Goal: Information Seeking & Learning: Learn about a topic

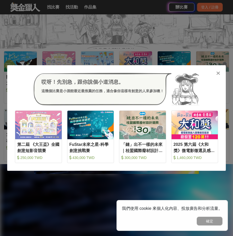
click at [217, 72] on icon at bounding box center [218, 73] width 4 height 5
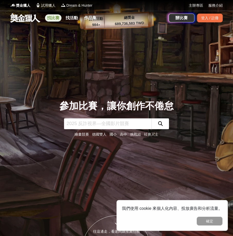
click at [52, 15] on link "找比賽" at bounding box center [53, 17] width 16 height 7
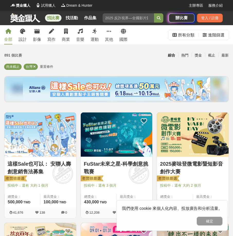
click at [47, 67] on span "重置條件" at bounding box center [46, 67] width 13 height 4
click at [25, 36] on div "設計" at bounding box center [22, 39] width 8 height 6
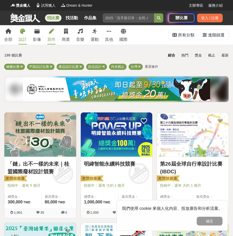
click at [52, 36] on link "寫作" at bounding box center [51, 34] width 8 height 19
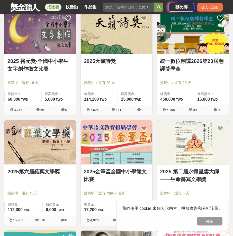
scroll to position [180, 0]
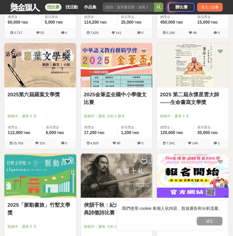
click at [183, 94] on link "2025 第二屆永懷星雲大師——生命書寫文學獎" at bounding box center [192, 98] width 65 height 15
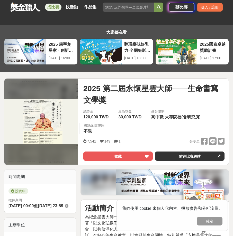
scroll to position [154, 0]
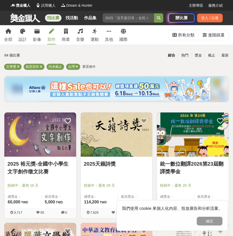
click at [91, 67] on span "重置條件" at bounding box center [88, 67] width 13 height 4
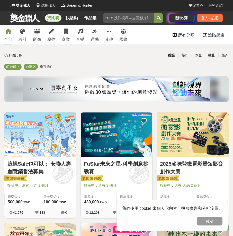
click at [50, 65] on span "重置條件" at bounding box center [46, 67] width 13 height 4
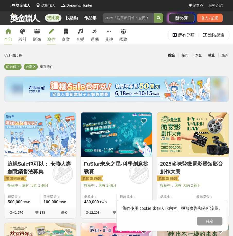
click at [54, 35] on link "寫作" at bounding box center [51, 34] width 8 height 19
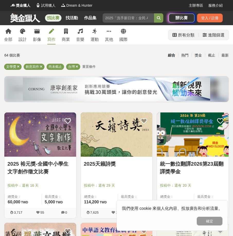
click at [213, 38] on div "進階篩選" at bounding box center [216, 35] width 16 height 10
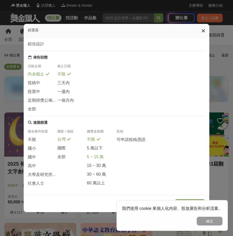
scroll to position [44, 0]
click at [34, 138] on span "不限" at bounding box center [32, 139] width 8 height 5
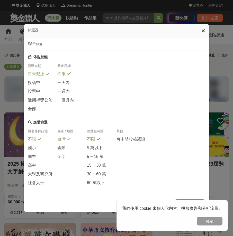
click at [33, 138] on span "不限" at bounding box center [32, 139] width 8 height 5
click at [38, 181] on span "社會人士" at bounding box center [36, 183] width 16 height 5
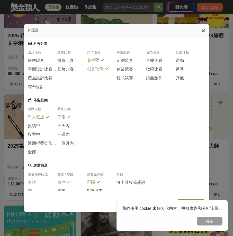
scroll to position [0, 0]
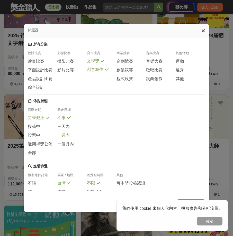
click at [66, 134] on span "一週內" at bounding box center [63, 135] width 12 height 5
click at [67, 142] on span "一個月內" at bounding box center [65, 144] width 16 height 5
click at [65, 118] on div "不限" at bounding box center [72, 119] width 30 height 9
click at [203, 220] on button "確定" at bounding box center [209, 221] width 26 height 9
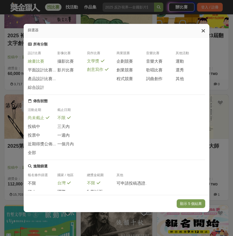
click at [41, 64] on span "繪畫比賽" at bounding box center [36, 61] width 16 height 5
click at [42, 70] on span "平面設計比賽" at bounding box center [40, 69] width 25 height 5
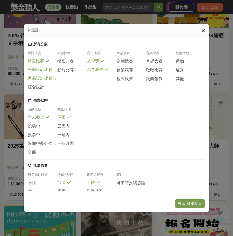
click at [39, 76] on span "產品設計比賽" at bounding box center [40, 78] width 25 height 5
click at [40, 86] on span "綜合設計" at bounding box center [36, 86] width 16 height 5
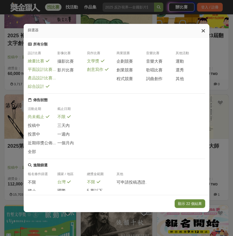
click at [192, 201] on button "顯示 22 個結果" at bounding box center [189, 203] width 31 height 9
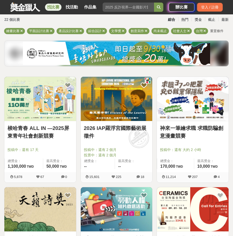
scroll to position [45, 0]
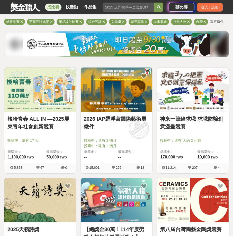
click at [62, 119] on link "梭哈青春 ALL IN —2025屏東青年社會創新競賽" at bounding box center [39, 122] width 65 height 15
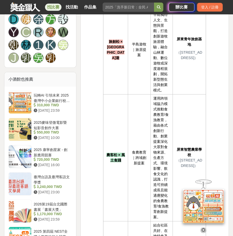
scroll to position [514, 0]
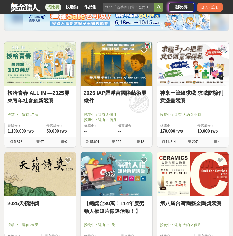
scroll to position [45, 0]
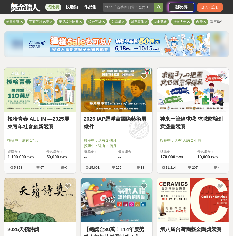
click at [104, 95] on img at bounding box center [117, 90] width 72 height 44
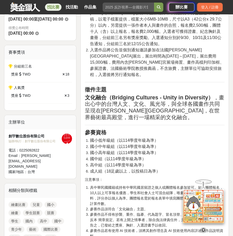
scroll to position [308, 0]
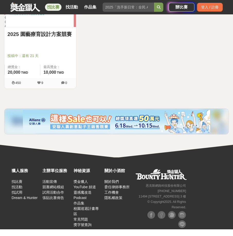
scroll to position [909, 0]
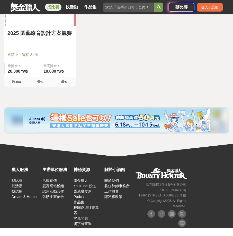
click at [63, 29] on link "2025 園藝療育設計方案競賽" at bounding box center [39, 33] width 65 height 8
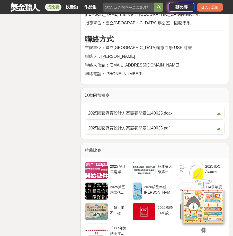
scroll to position [848, 0]
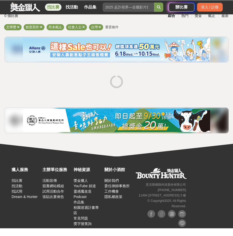
scroll to position [45, 0]
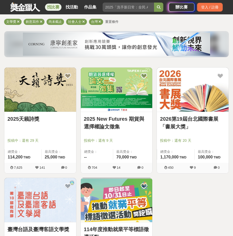
click at [204, 125] on link "2026第19屆台北國際書展「書展大獎」" at bounding box center [192, 122] width 65 height 15
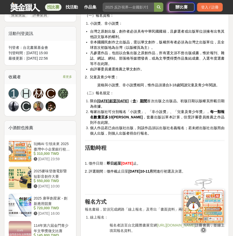
scroll to position [308, 0]
